Goal: Transaction & Acquisition: Purchase product/service

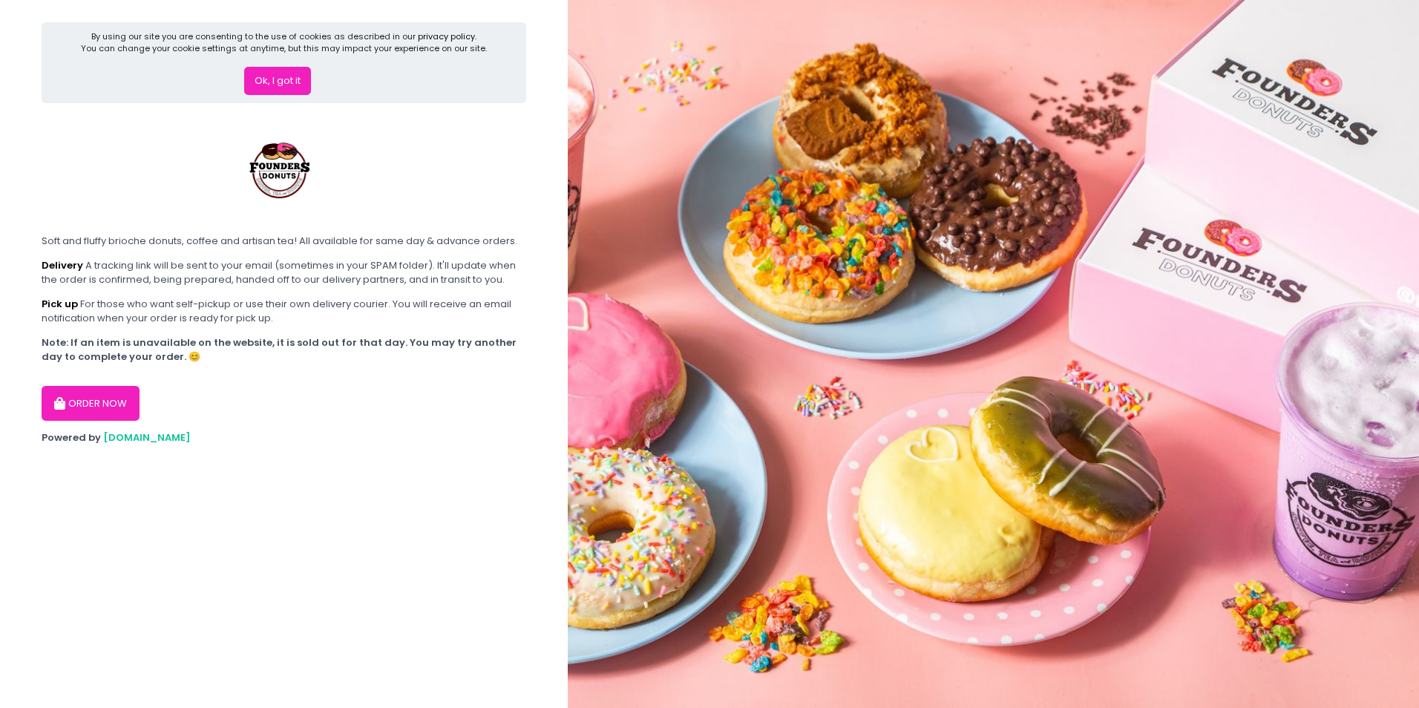
click at [299, 79] on button "Ok, I got it" at bounding box center [277, 81] width 67 height 28
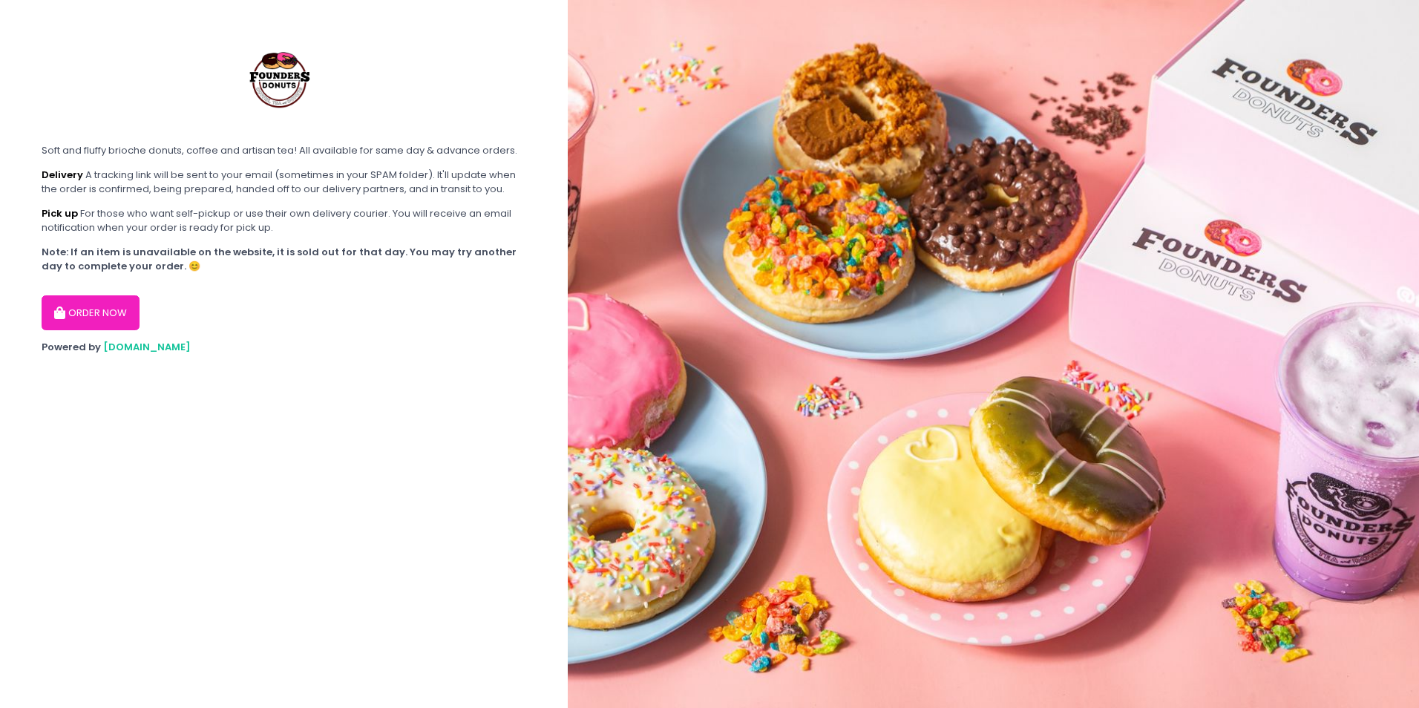
click at [69, 308] on button "ORDER NOW" at bounding box center [91, 313] width 98 height 36
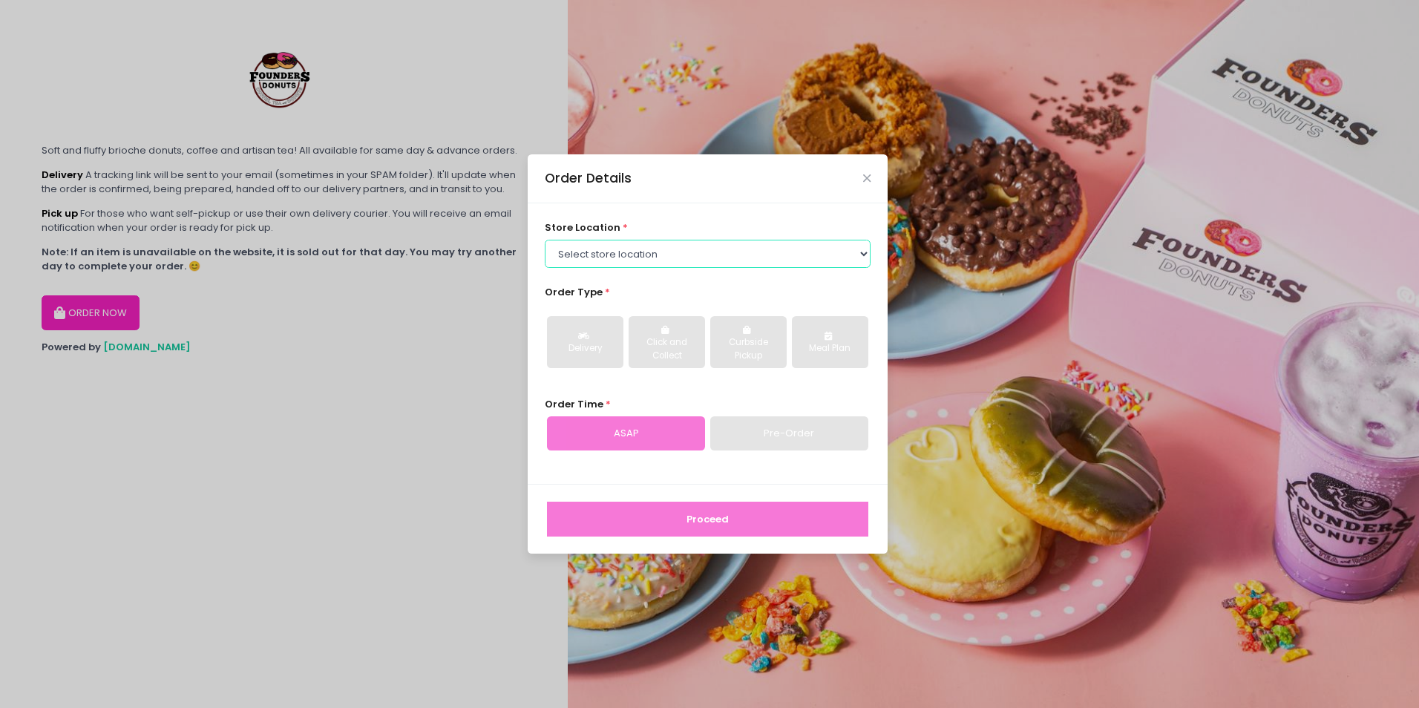
click at [661, 258] on select "Select store location Founders Donuts - [PERSON_NAME] Founders Donuts - [GEOGRA…" at bounding box center [708, 254] width 326 height 28
select select "61a2022e41b39c710272d16a"
click at [545, 240] on select "Select store location Founders Donuts - [PERSON_NAME] Founders Donuts - [GEOGRA…" at bounding box center [708, 254] width 326 height 28
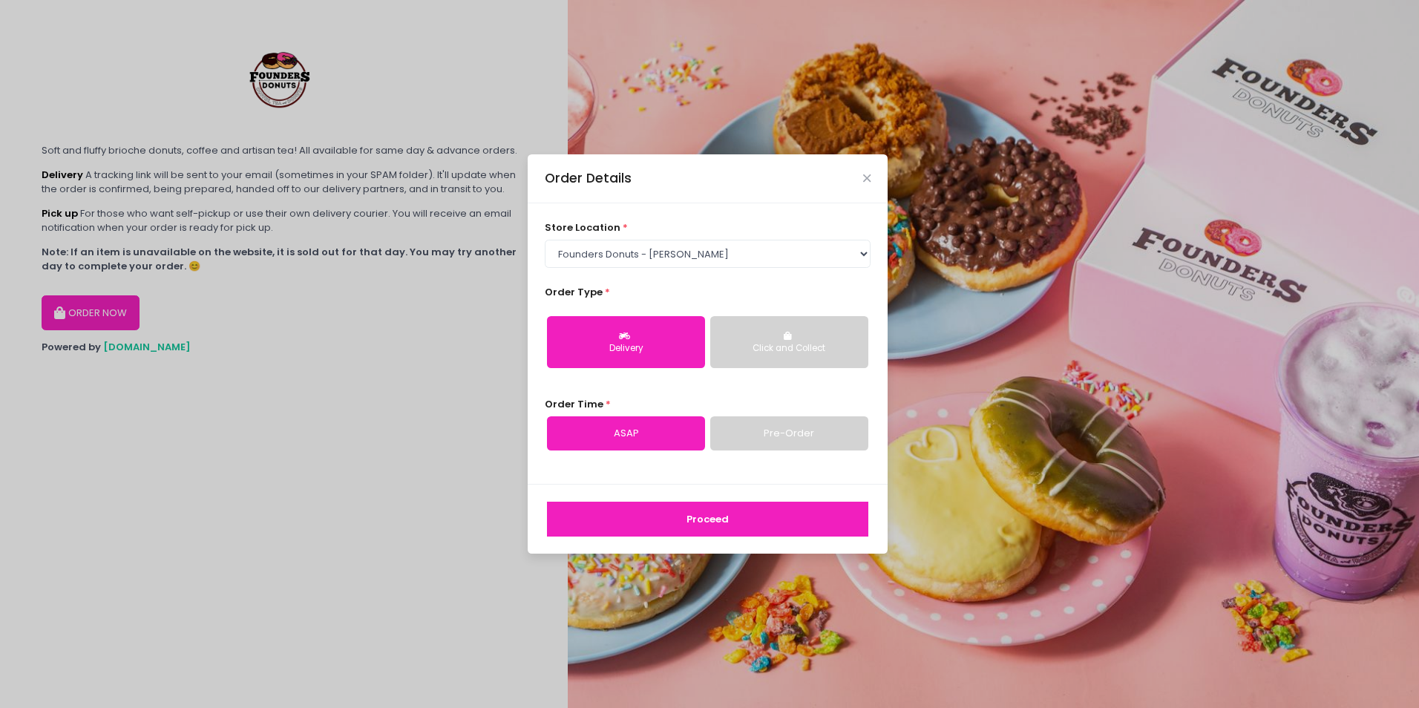
click at [743, 343] on div "Click and Collect" at bounding box center [788, 348] width 137 height 13
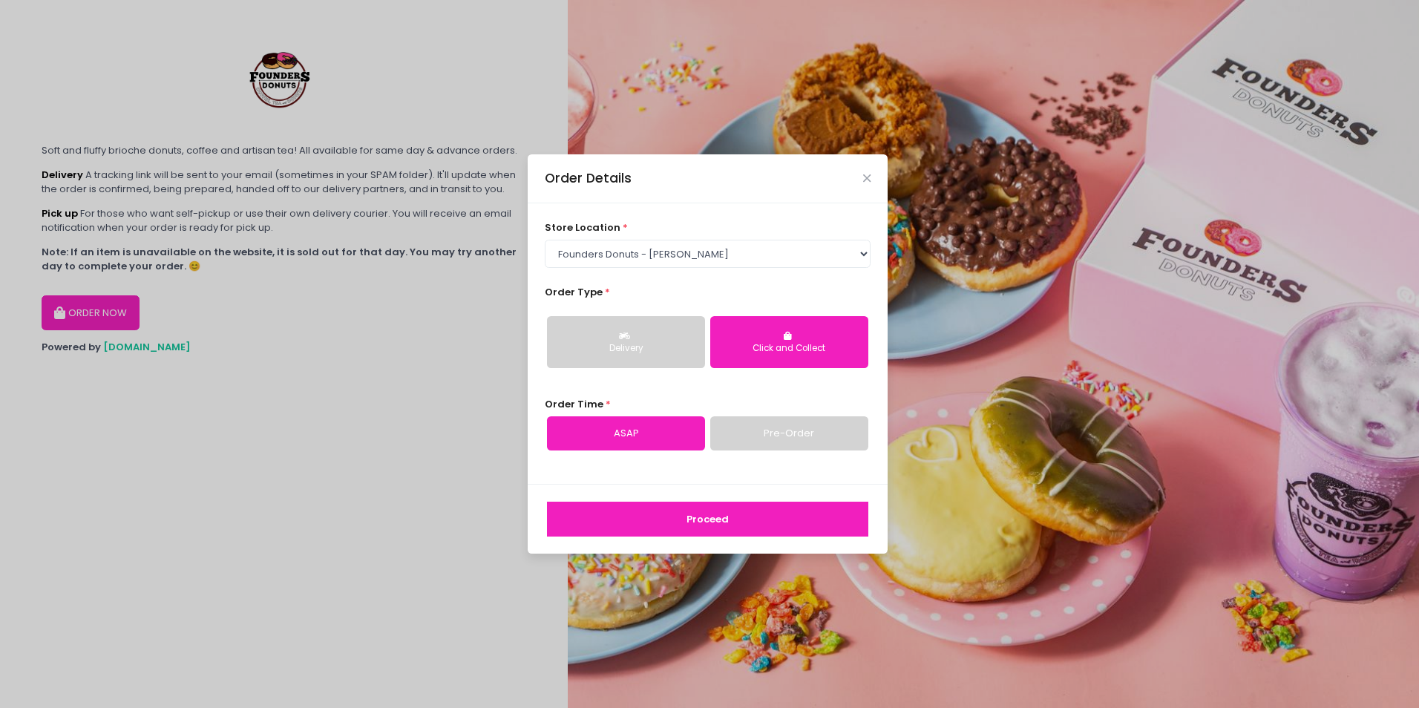
click at [726, 436] on link "Pre-Order" at bounding box center [789, 433] width 158 height 34
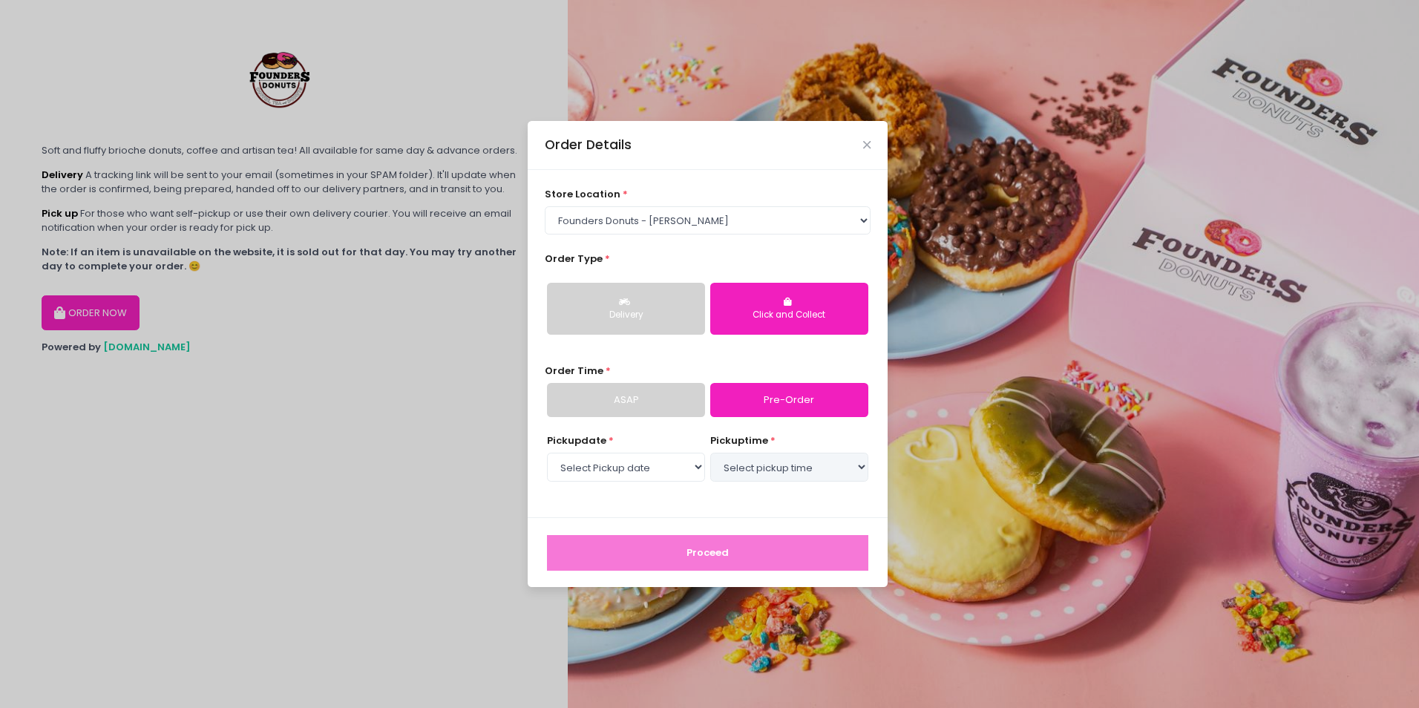
select select "[DATE]"
click at [823, 463] on select "Select pickup time 06:00 PM - 06:30 PM 06:30 PM - 07:00 PM 07:00 PM - 07:30 PM …" at bounding box center [789, 467] width 158 height 28
select select "18:00"
click at [710, 453] on select "Select pickup time 06:00 PM - 06:30 PM 06:30 PM - 07:00 PM 07:00 PM - 07:30 PM …" at bounding box center [789, 467] width 158 height 28
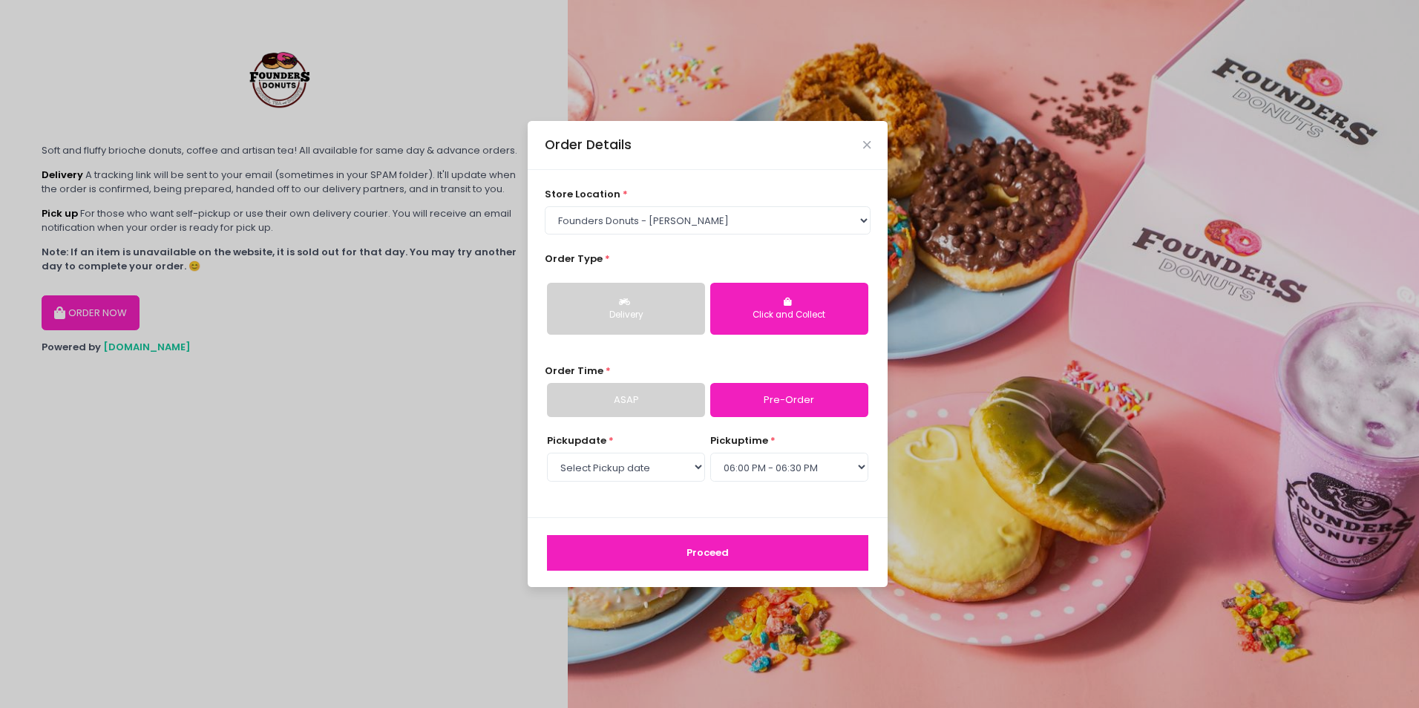
click at [813, 546] on button "Proceed" at bounding box center [707, 553] width 321 height 36
